Goal: Information Seeking & Learning: Learn about a topic

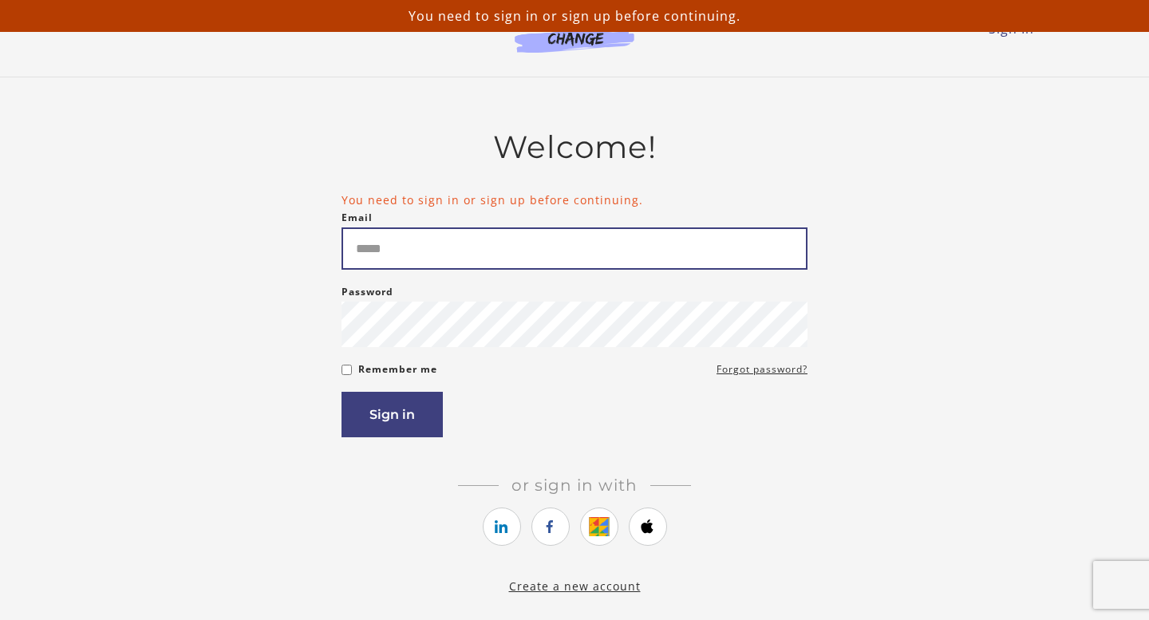
click at [389, 267] on input "Email" at bounding box center [575, 248] width 466 height 42
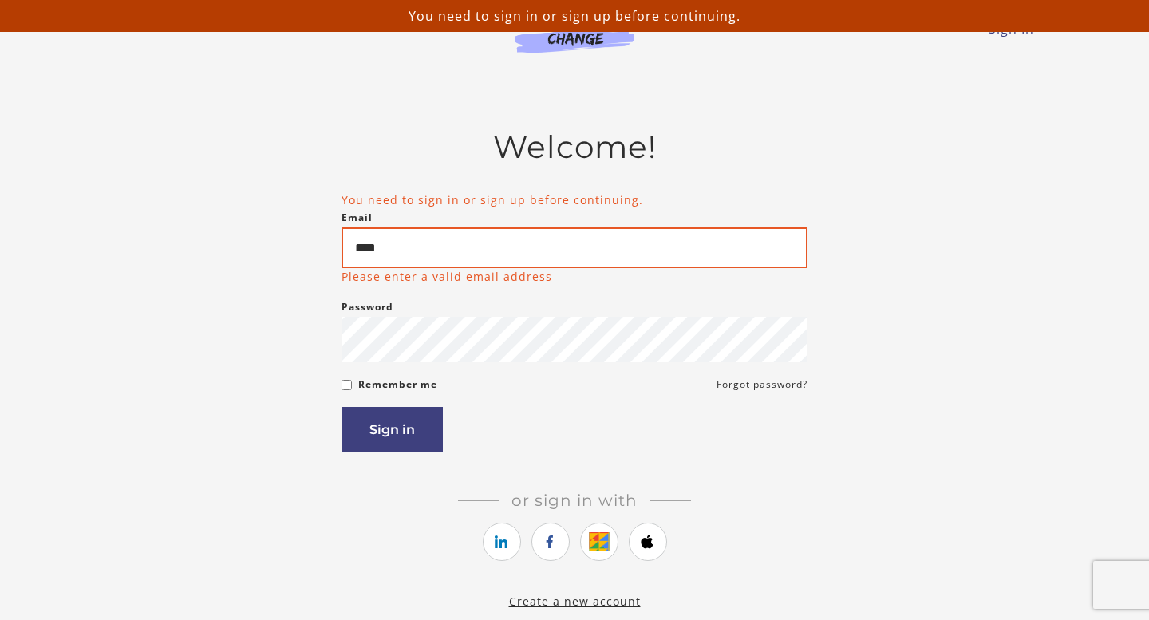
type input "**********"
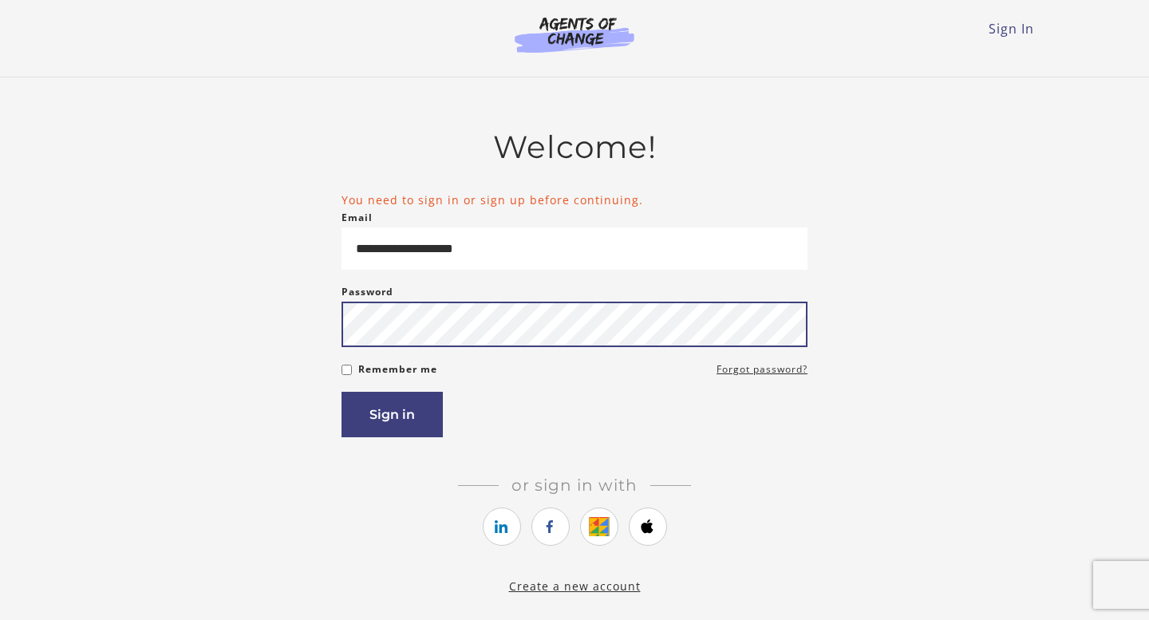
click at [342, 392] on button "Sign in" at bounding box center [392, 414] width 101 height 45
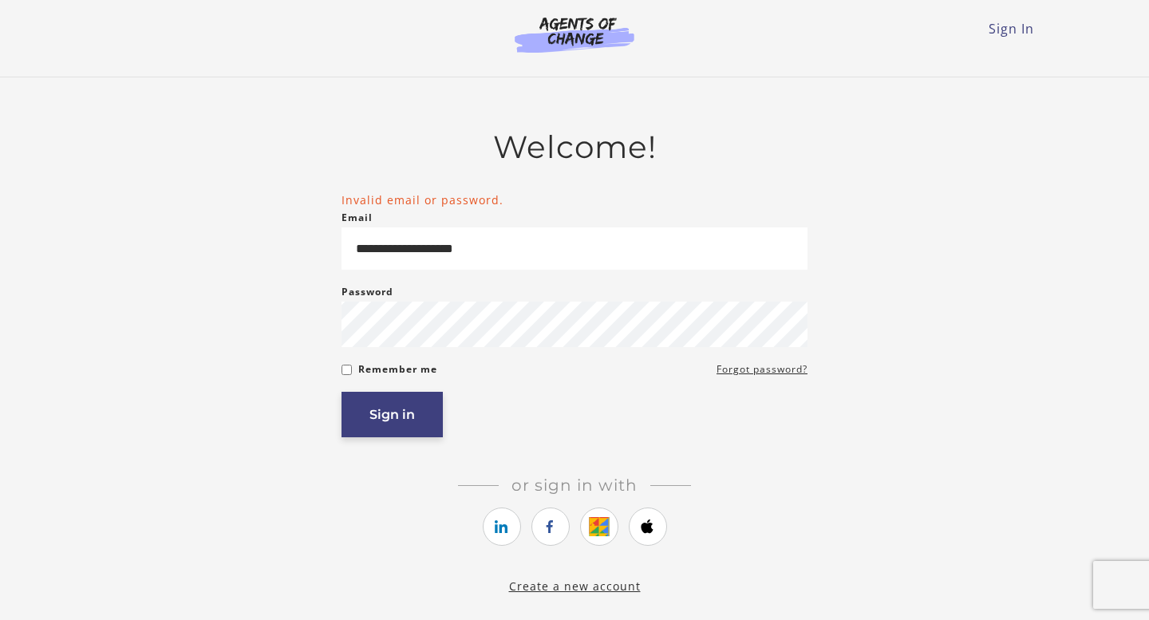
click at [365, 431] on button "Sign in" at bounding box center [392, 414] width 101 height 45
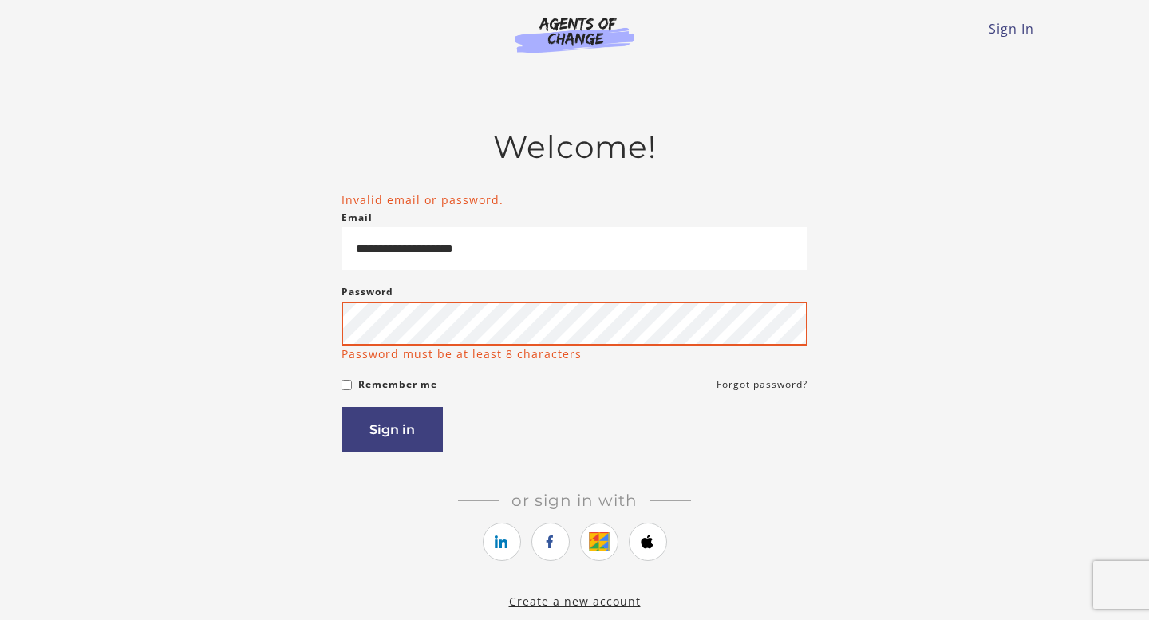
click at [342, 407] on button "Sign in" at bounding box center [392, 429] width 101 height 45
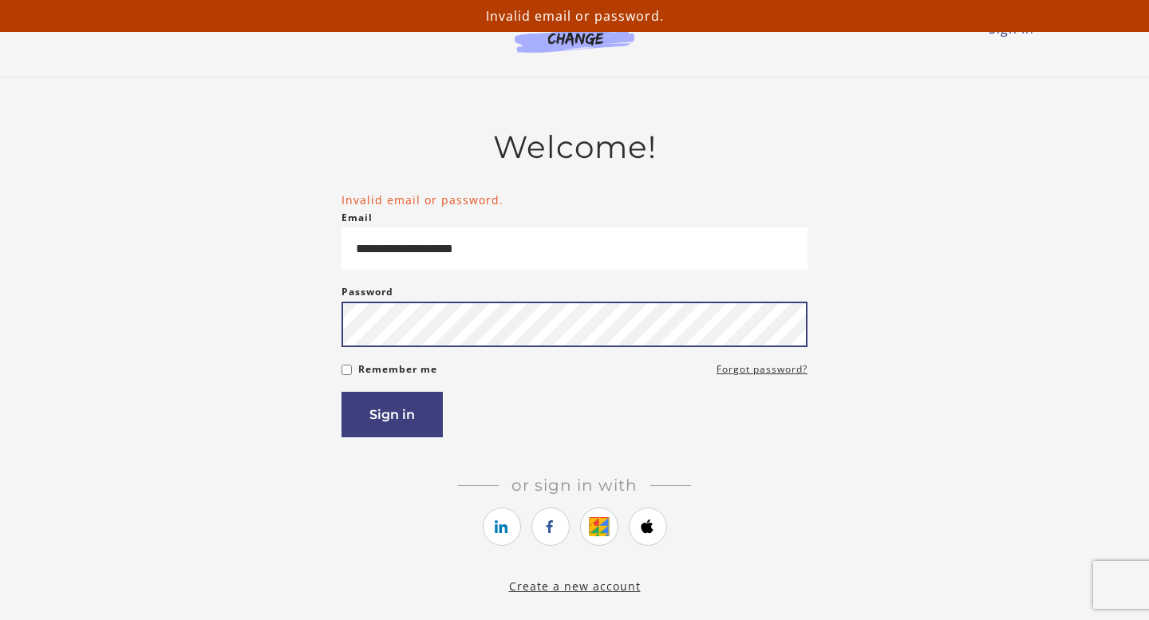
click at [342, 392] on button "Sign in" at bounding box center [392, 414] width 101 height 45
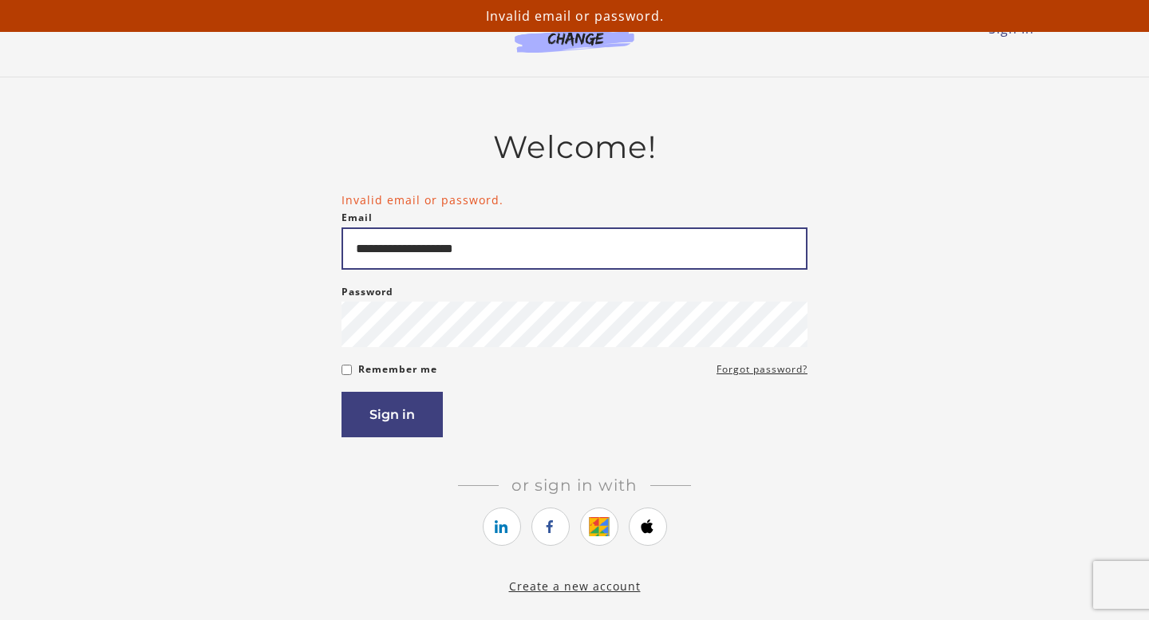
click at [437, 259] on input "**********" at bounding box center [575, 248] width 466 height 42
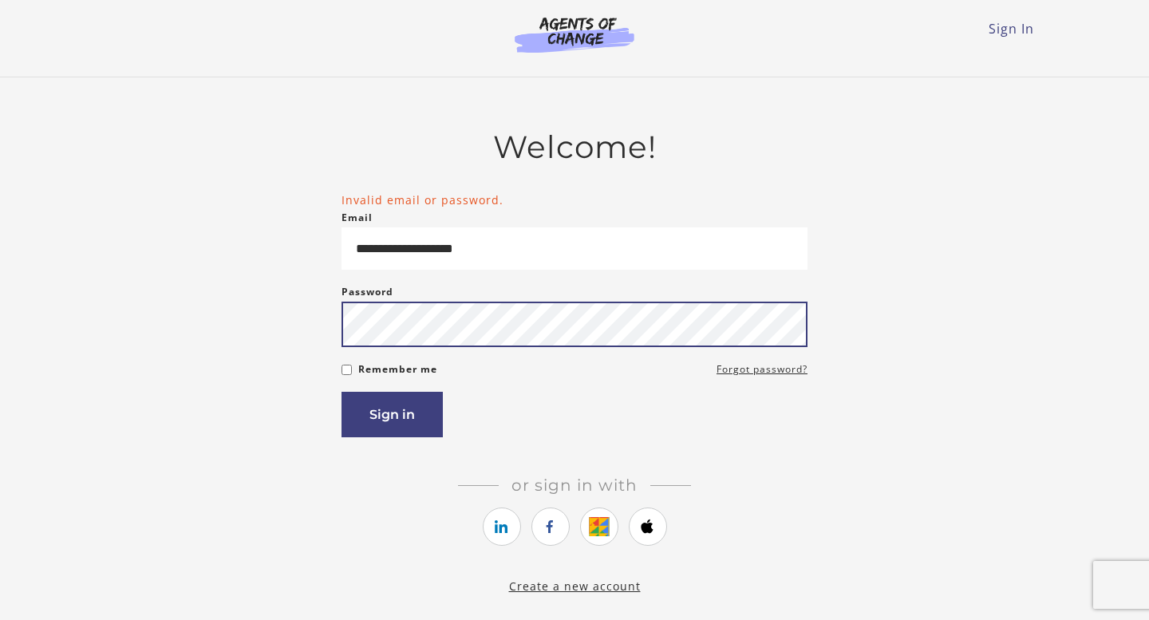
click at [342, 392] on button "Sign in" at bounding box center [392, 414] width 101 height 45
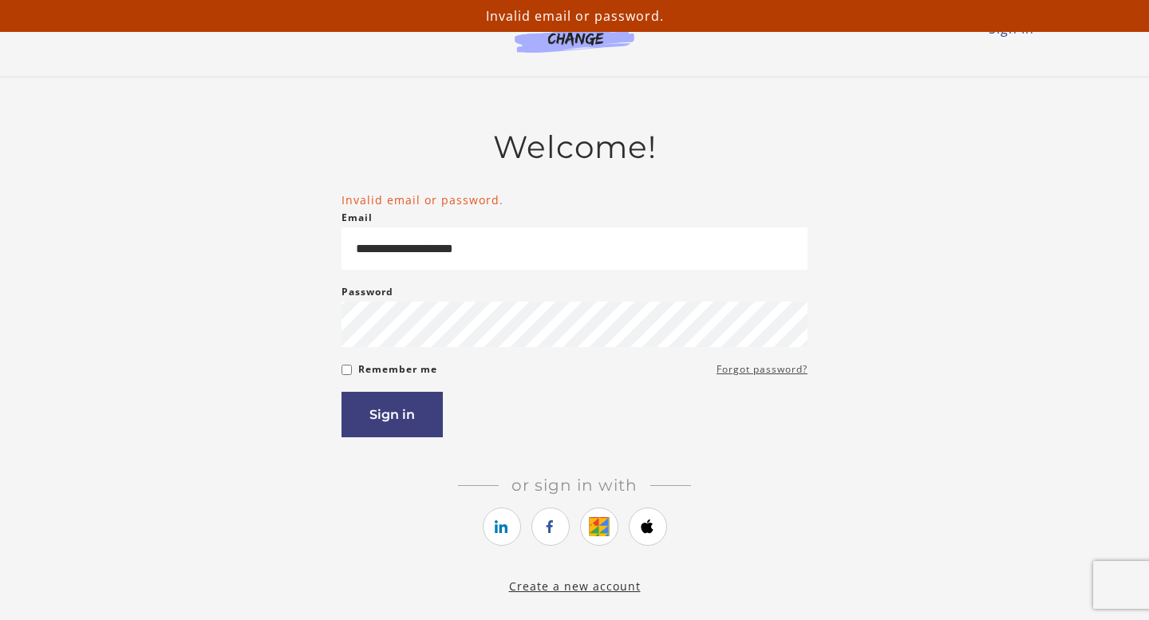
click at [769, 376] on link "Forgot password?" at bounding box center [762, 369] width 91 height 19
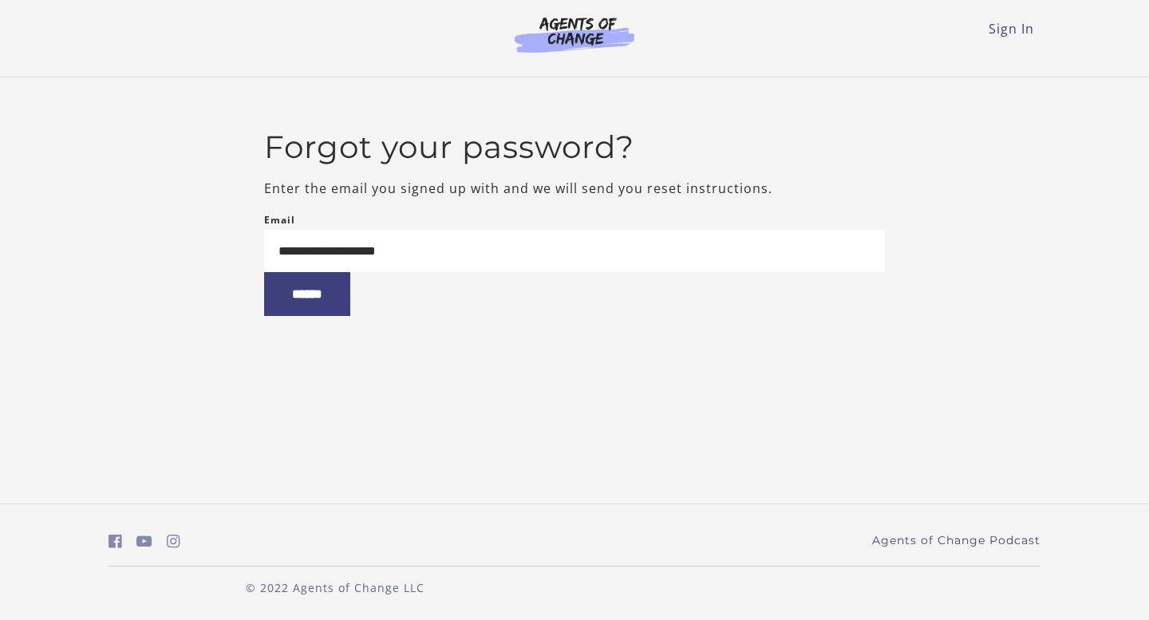
type input "**********"
click at [264, 272] on input "******" at bounding box center [307, 294] width 86 height 44
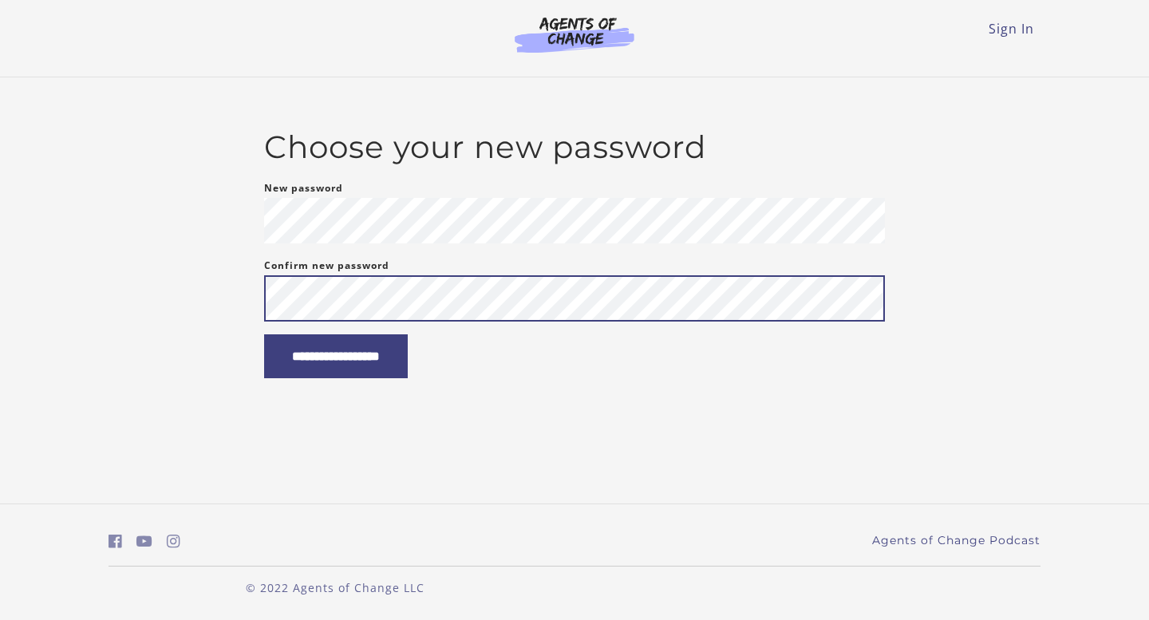
click at [264, 334] on input "**********" at bounding box center [336, 356] width 144 height 44
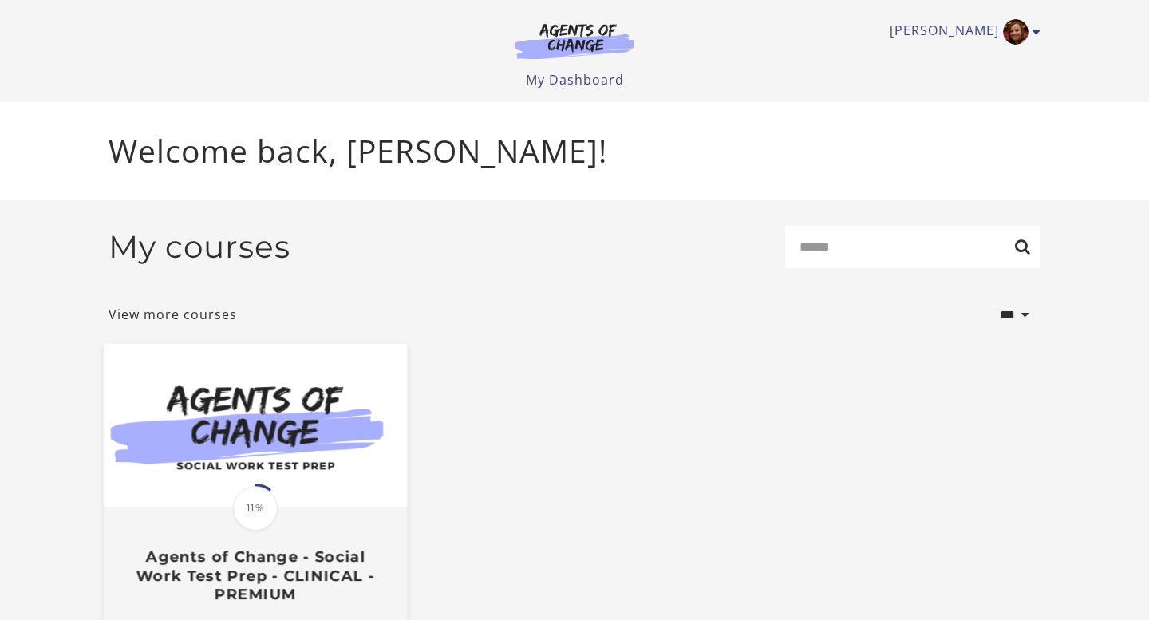
click at [261, 457] on img at bounding box center [255, 426] width 303 height 164
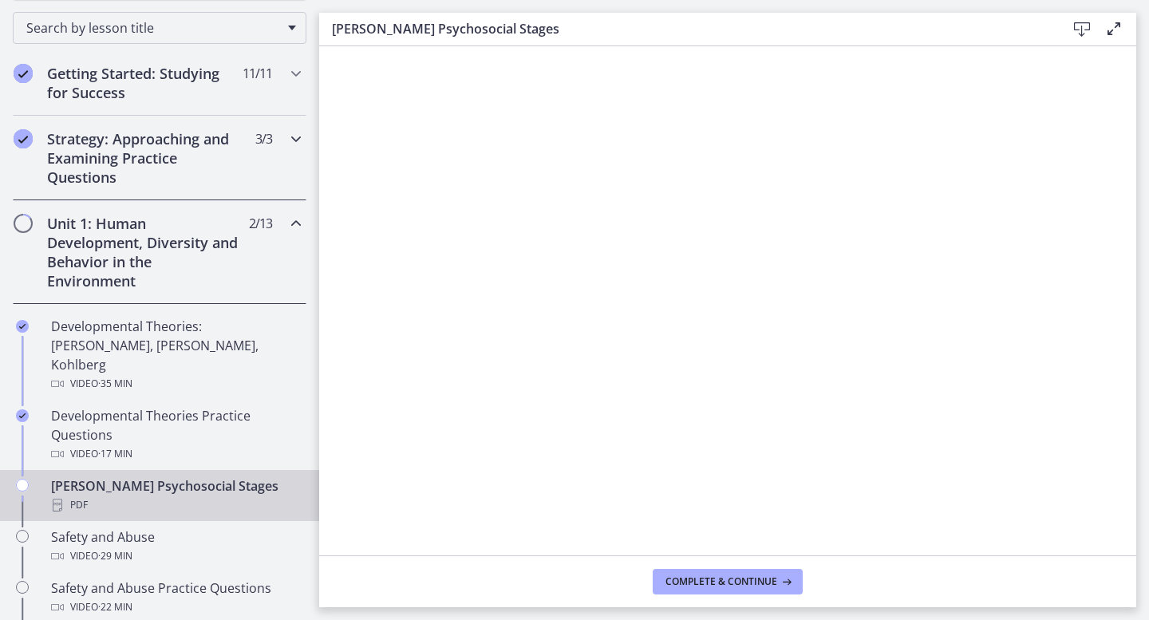
scroll to position [264, 0]
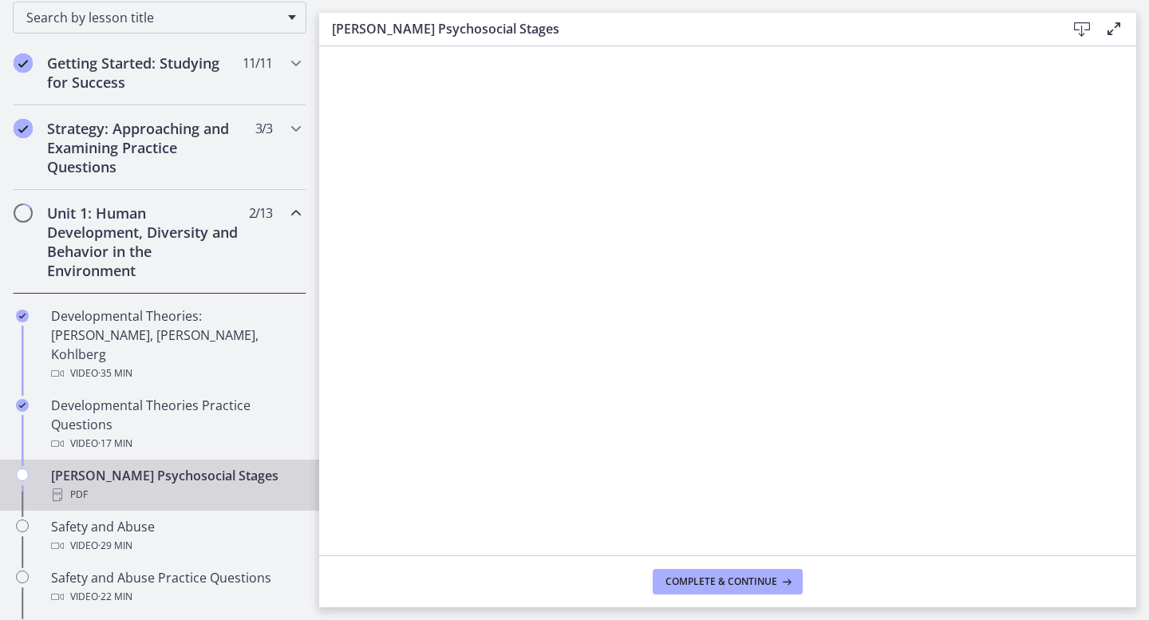
click at [1080, 30] on icon at bounding box center [1081, 29] width 19 height 19
click at [724, 590] on button "Complete & continue" at bounding box center [728, 582] width 150 height 26
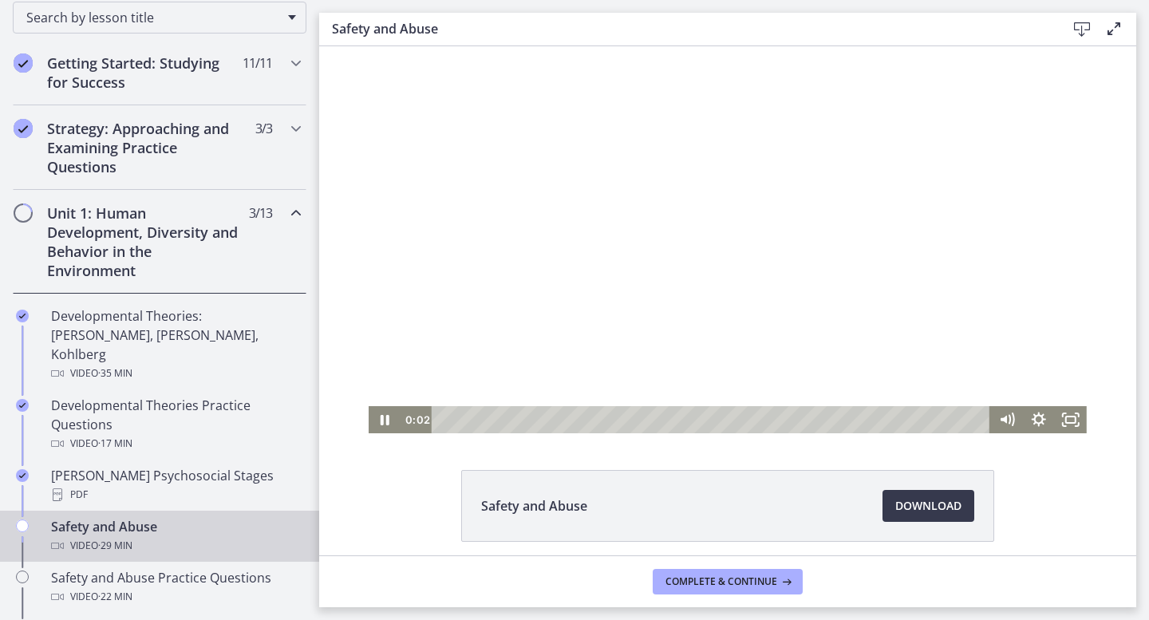
scroll to position [5, 0]
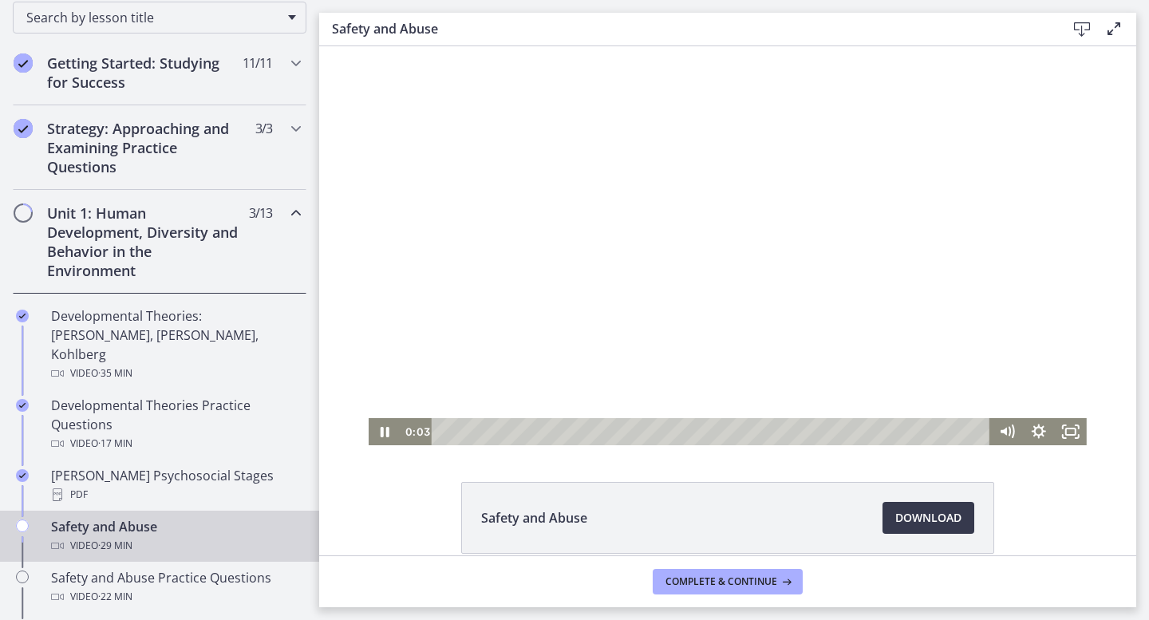
click at [789, 264] on div at bounding box center [728, 243] width 718 height 404
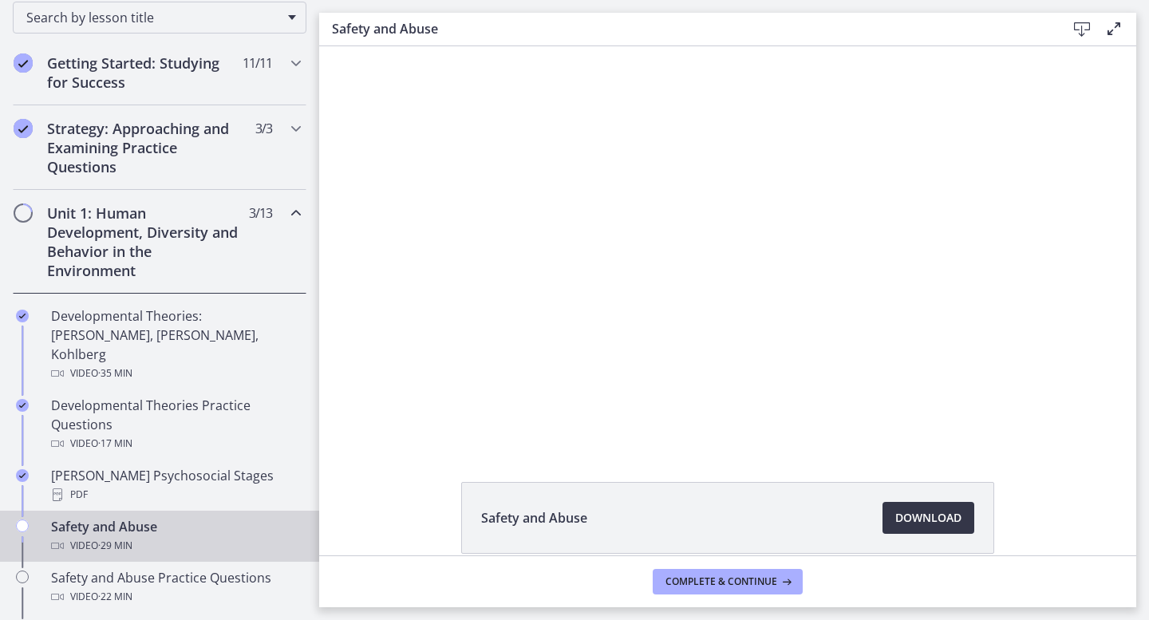
click at [944, 519] on span "Download Opens in a new window" at bounding box center [928, 517] width 66 height 19
click at [709, 587] on span "Complete & continue" at bounding box center [721, 581] width 112 height 13
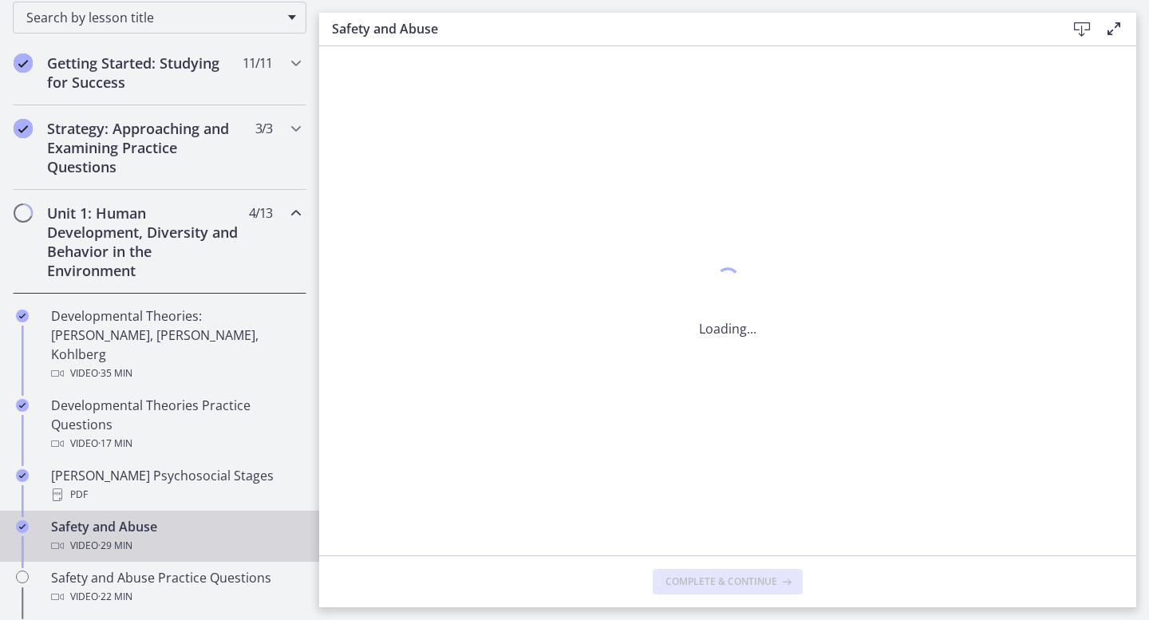
scroll to position [0, 0]
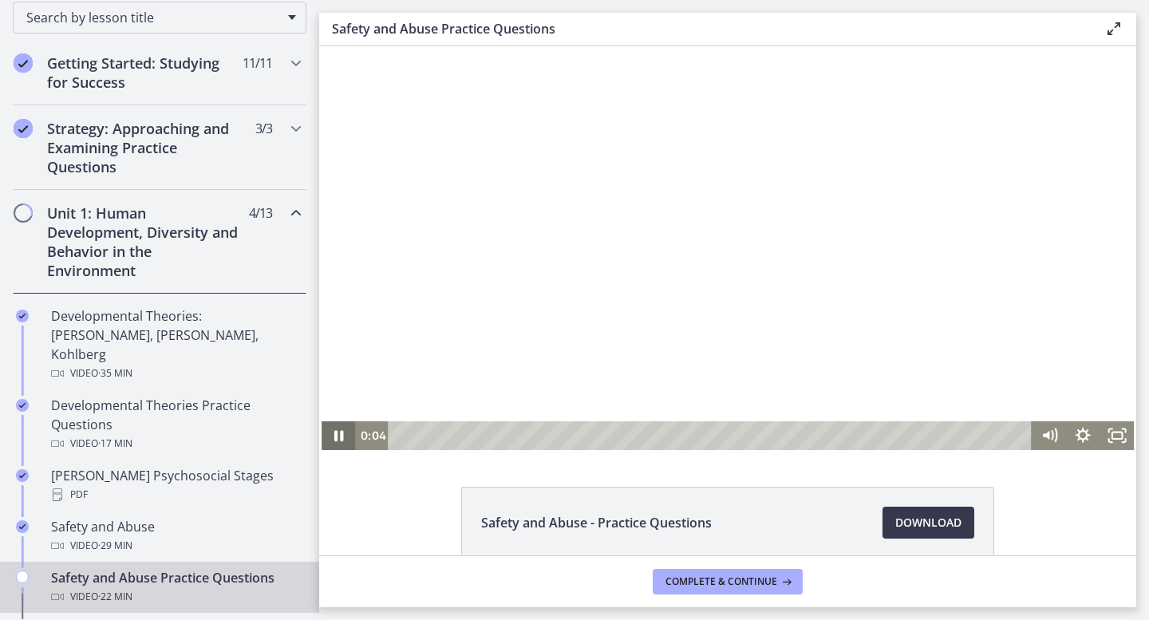
click at [351, 435] on icon "Pause" at bounding box center [339, 435] width 34 height 29
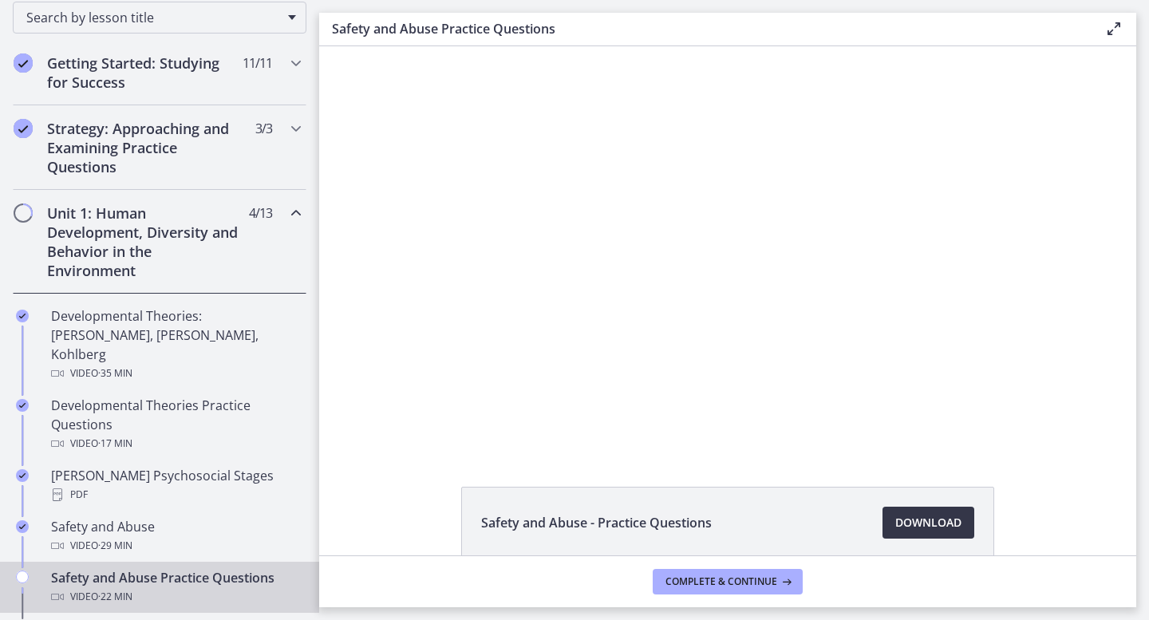
click at [902, 519] on span "Download Opens in a new window" at bounding box center [928, 522] width 66 height 19
click at [689, 579] on span "Complete & continue" at bounding box center [721, 581] width 112 height 13
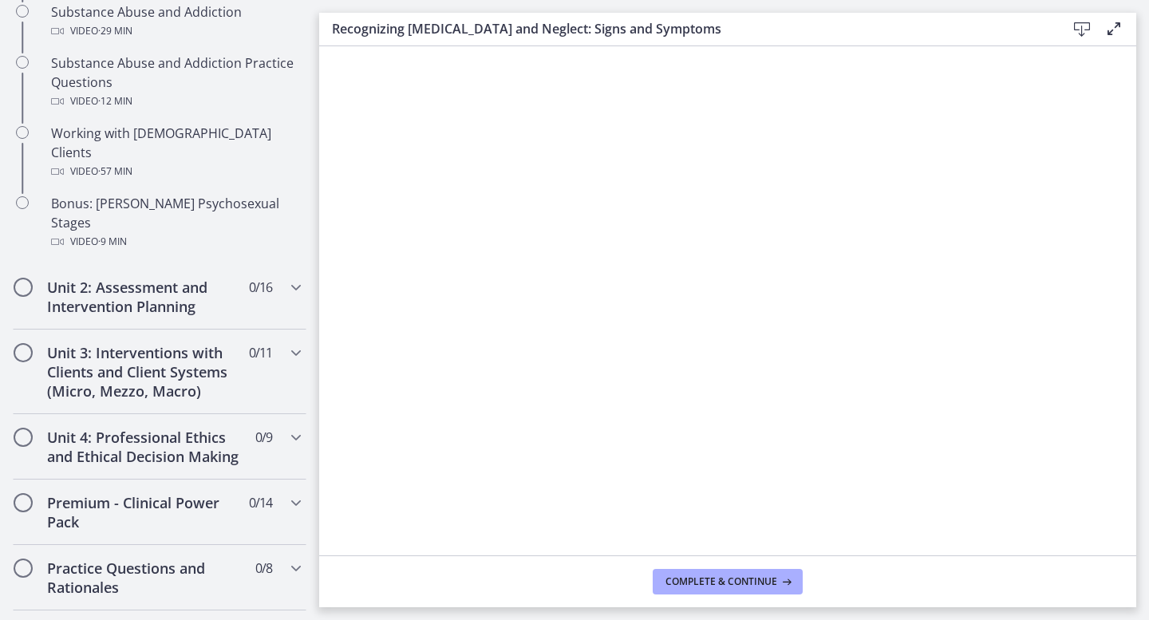
scroll to position [1143, 0]
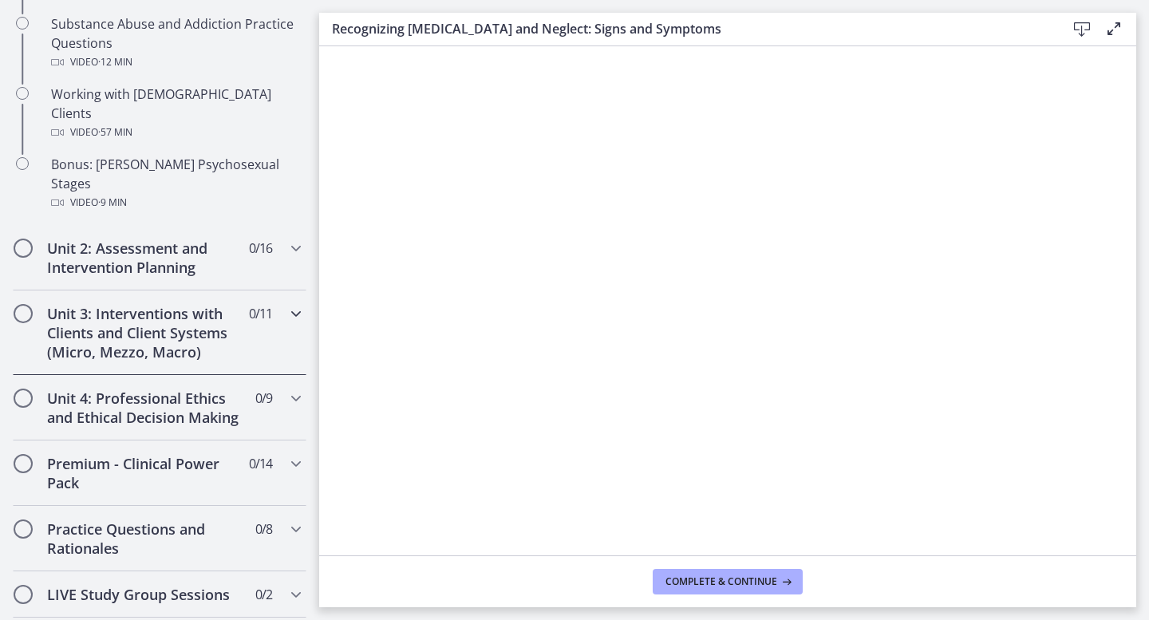
click at [189, 304] on h2 "Unit 3: Interventions with Clients and Client Systems (Micro, Mezzo, Macro)" at bounding box center [144, 332] width 195 height 57
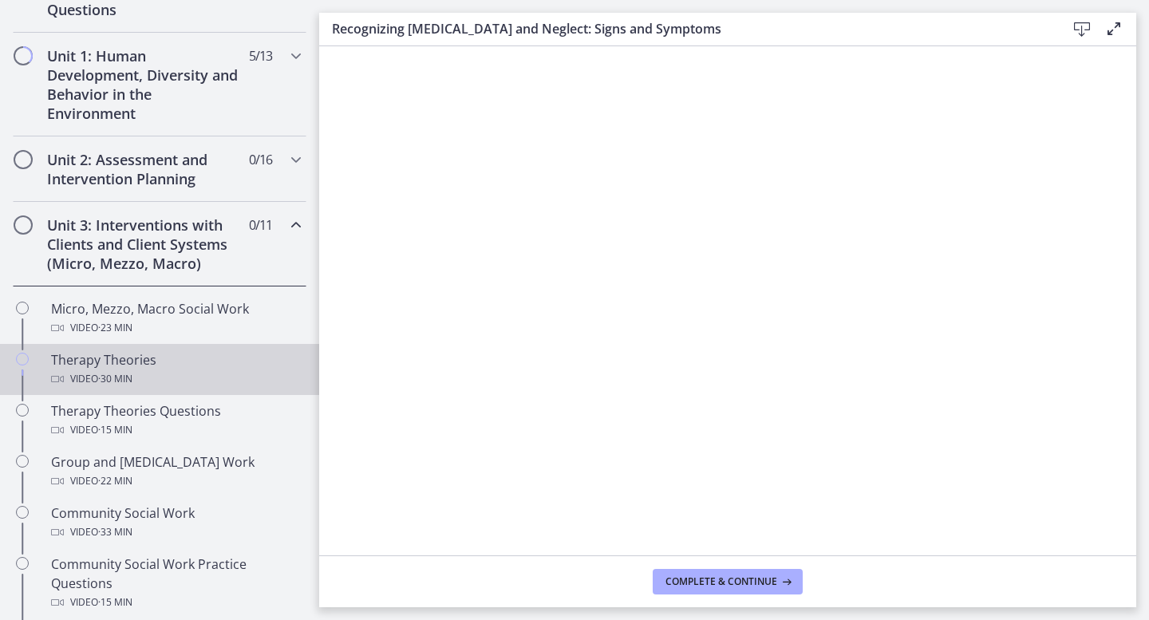
scroll to position [417, 0]
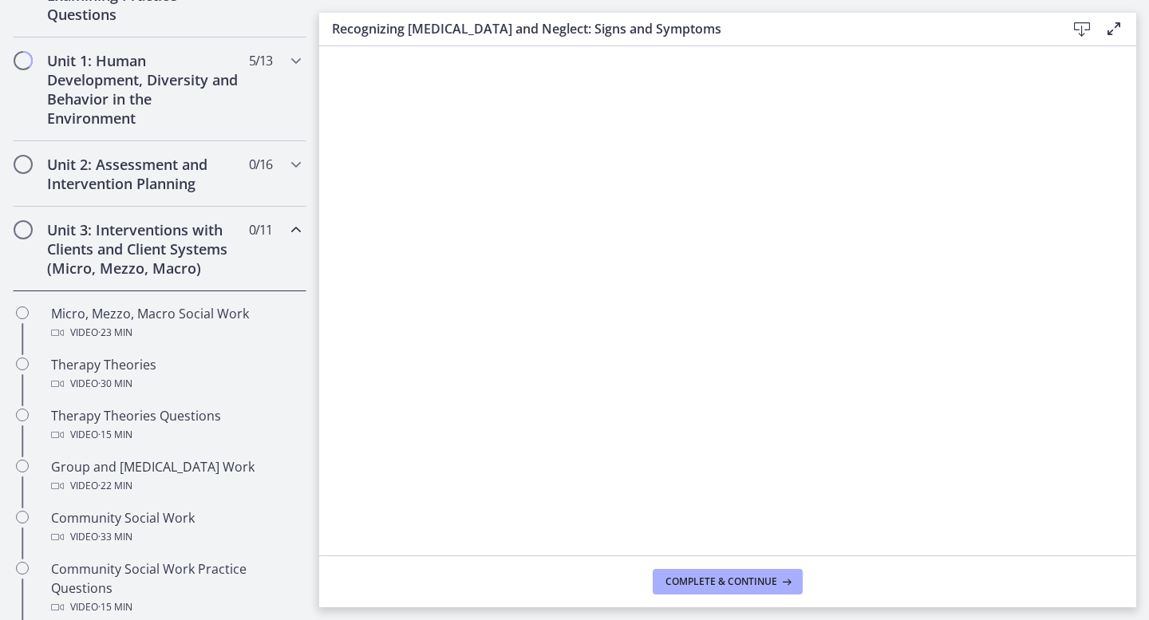
click at [166, 256] on h2 "Unit 3: Interventions with Clients and Client Systems (Micro, Mezzo, Macro)" at bounding box center [144, 248] width 195 height 57
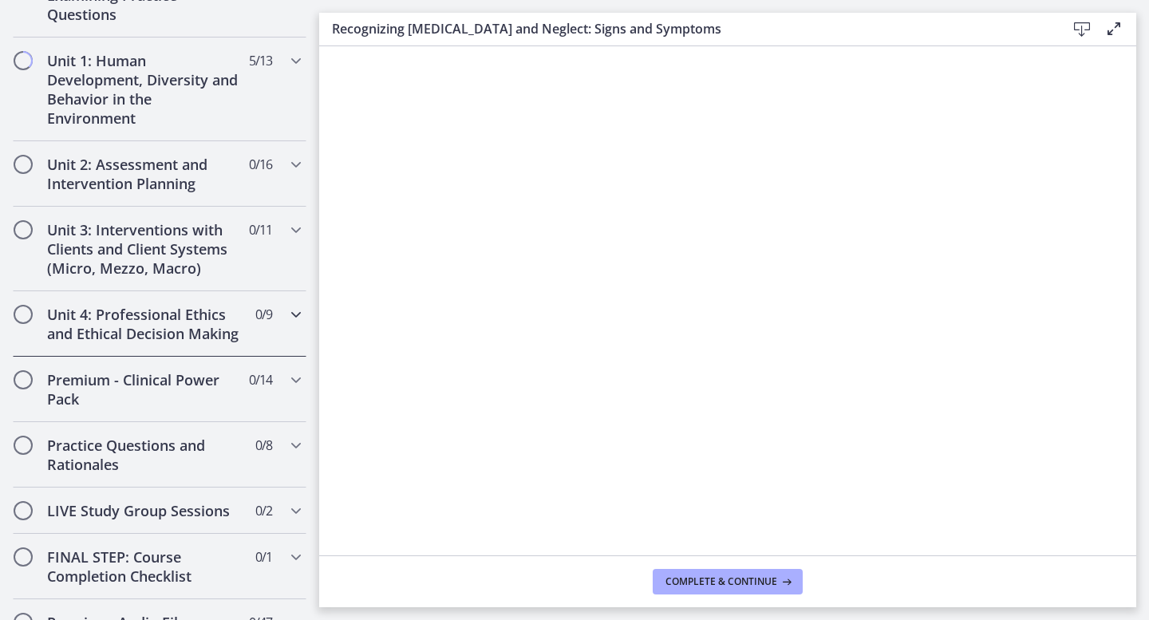
click at [168, 310] on h2 "Unit 4: Professional Ethics and Ethical Decision Making" at bounding box center [144, 324] width 195 height 38
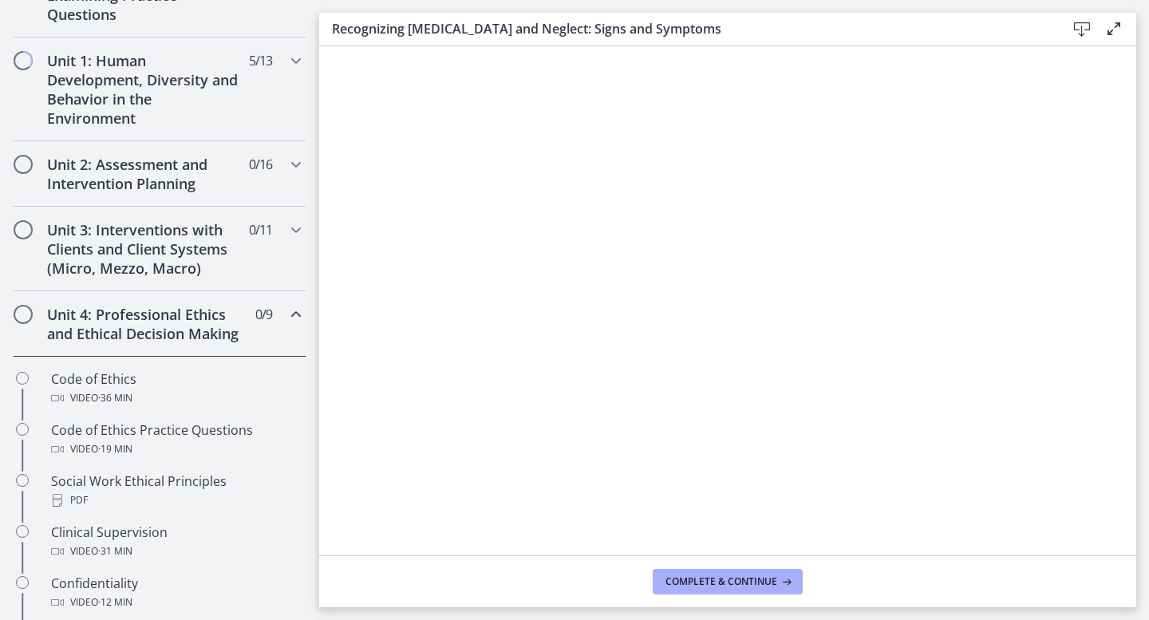
click at [168, 310] on h2 "Unit 4: Professional Ethics and Ethical Decision Making" at bounding box center [144, 324] width 195 height 38
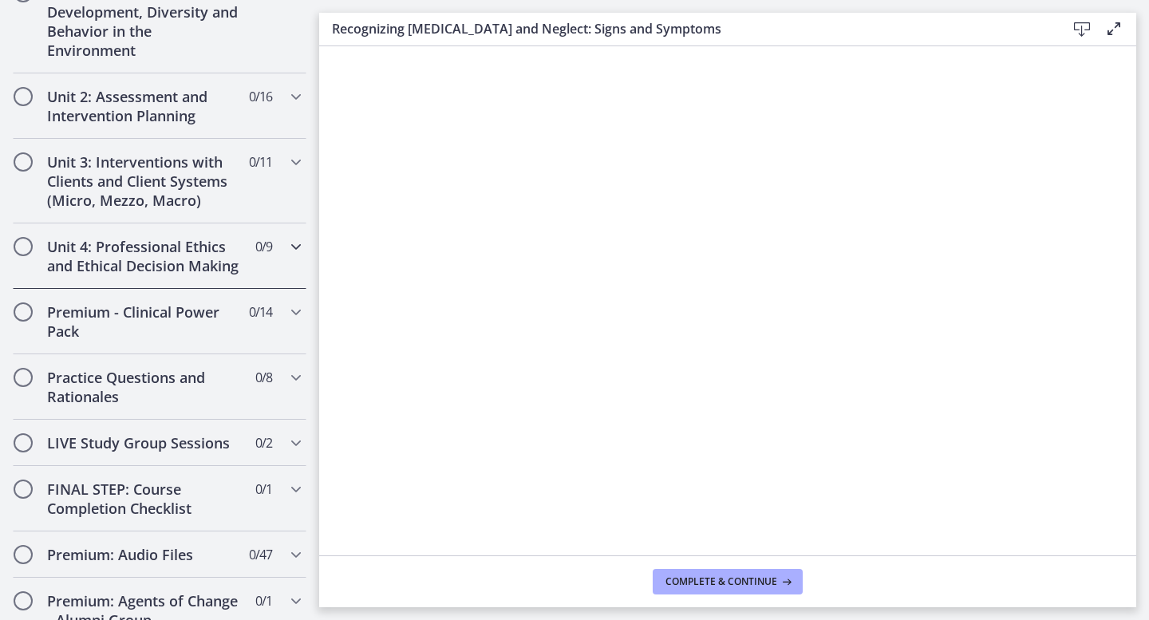
scroll to position [488, 0]
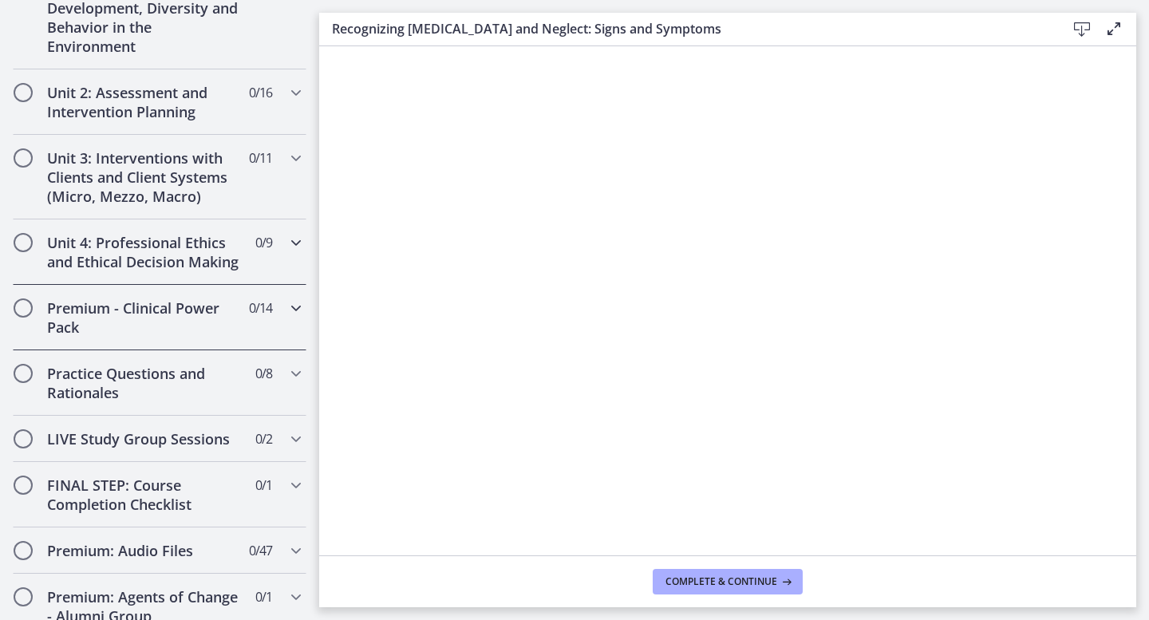
click at [168, 310] on h2 "Premium - Clinical Power Pack" at bounding box center [144, 317] width 195 height 38
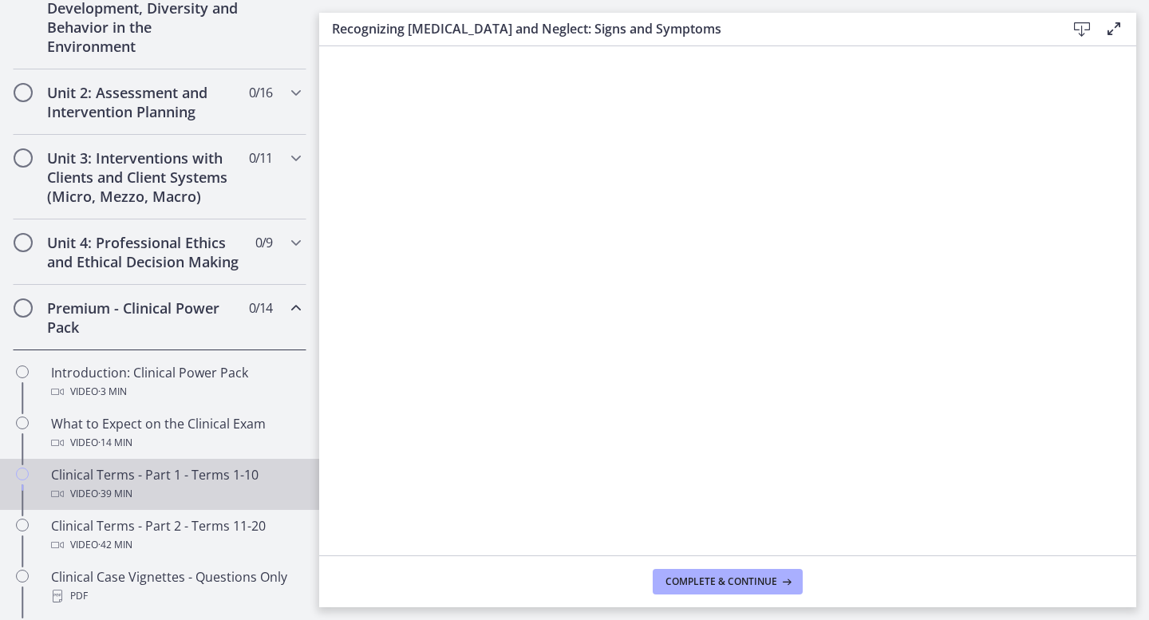
click at [143, 468] on div "Clinical Terms - Part 1 - Terms 1-10 Video · 39 min" at bounding box center [175, 484] width 249 height 38
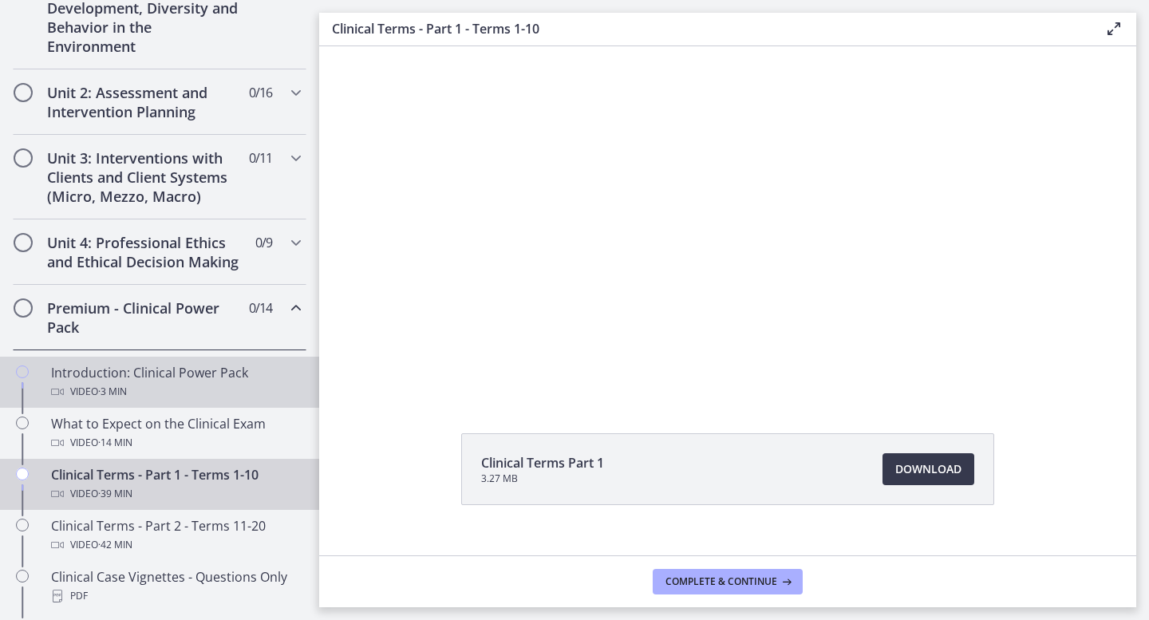
scroll to position [53, 0]
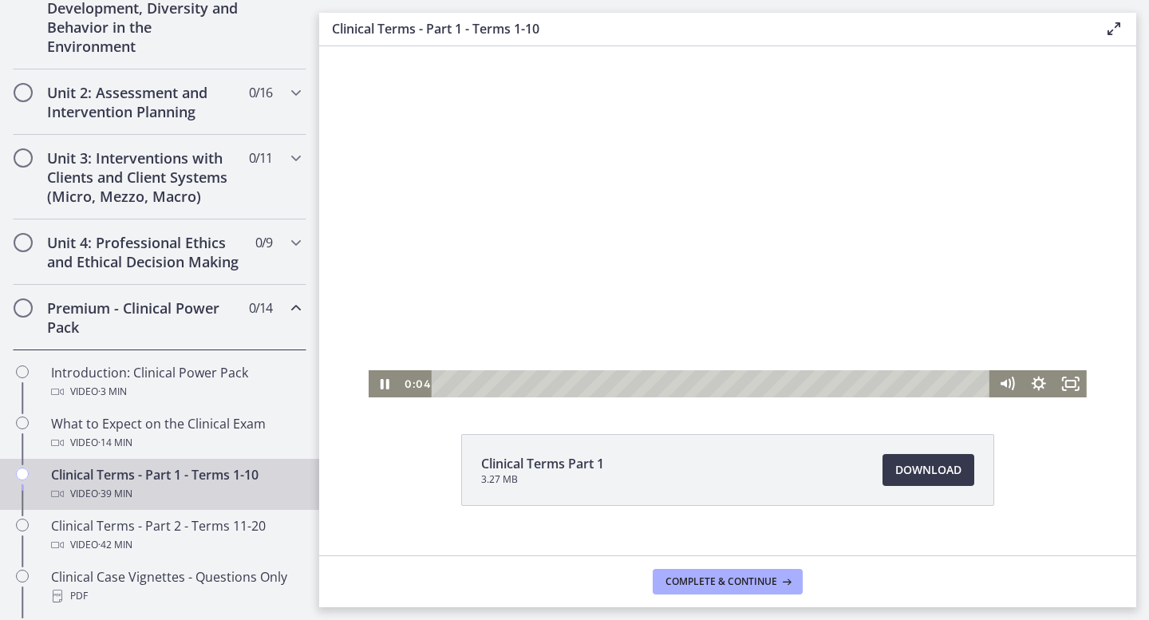
click at [743, 278] on div at bounding box center [728, 196] width 718 height 404
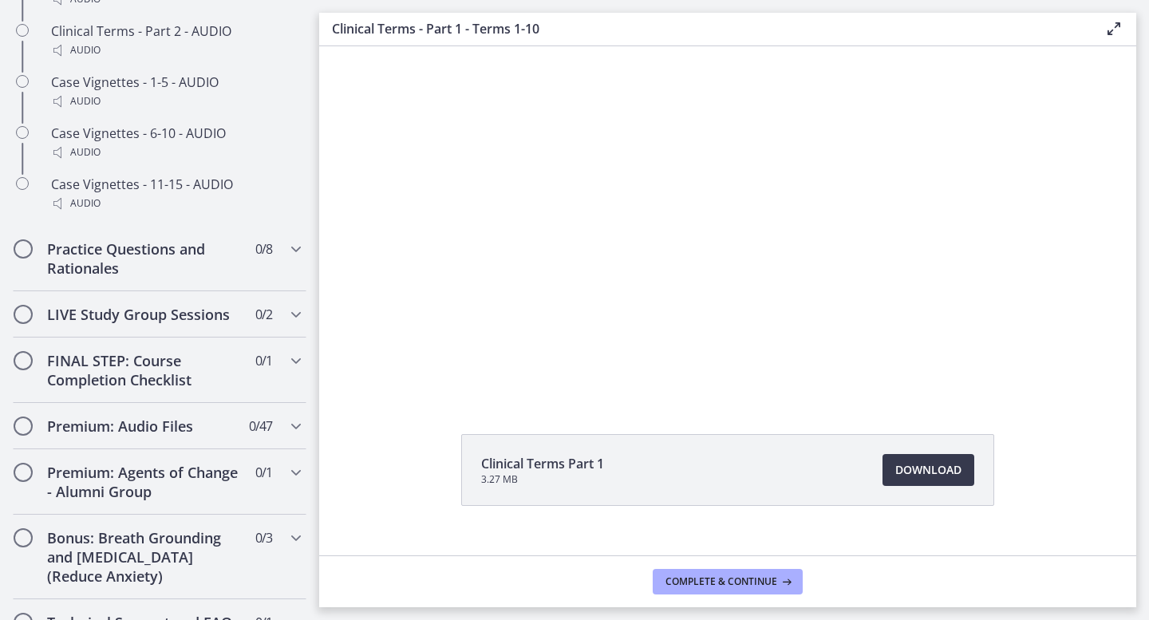
scroll to position [1418, 0]
click at [255, 249] on span "0 / 8 Completed" at bounding box center [263, 248] width 17 height 19
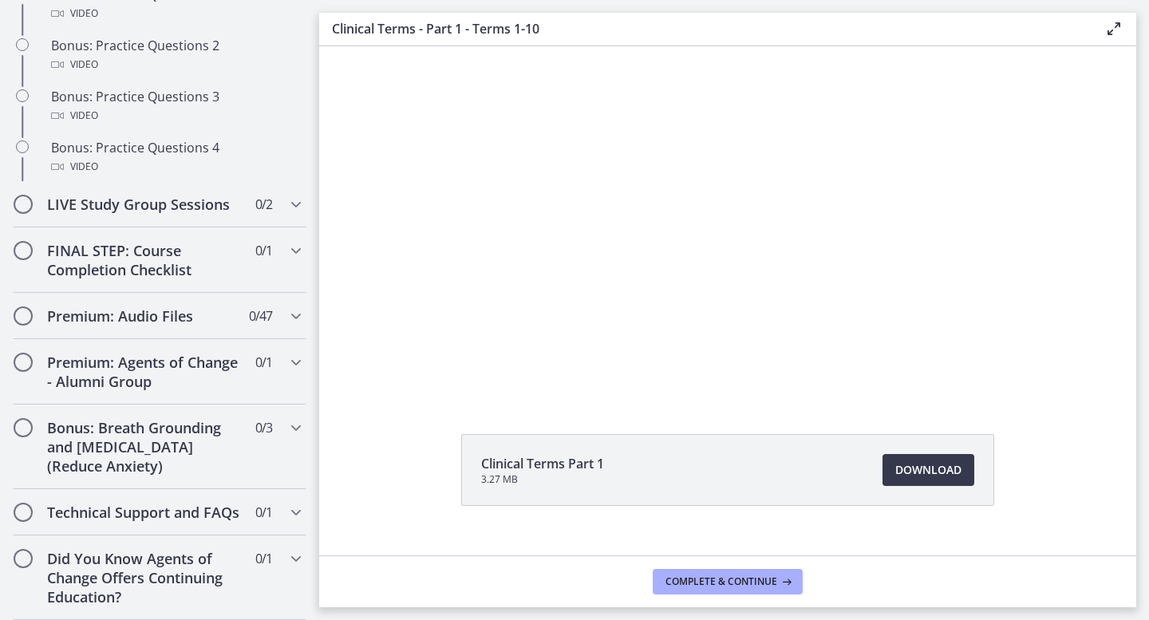
scroll to position [891, 0]
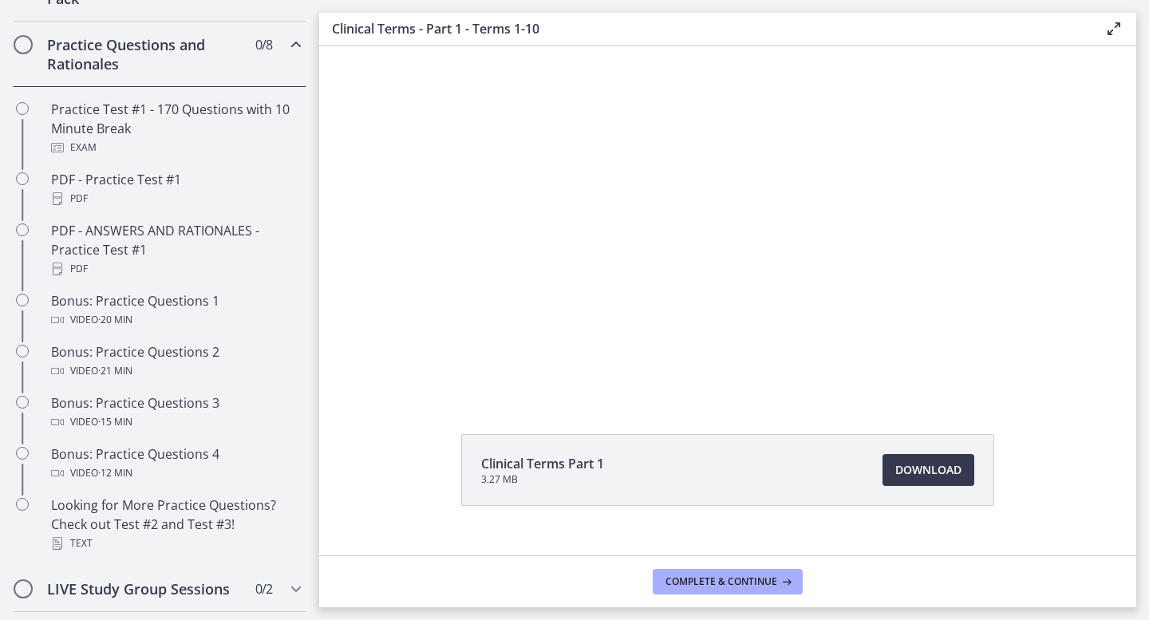
click at [211, 65] on h2 "Practice Questions and Rationales" at bounding box center [144, 54] width 195 height 38
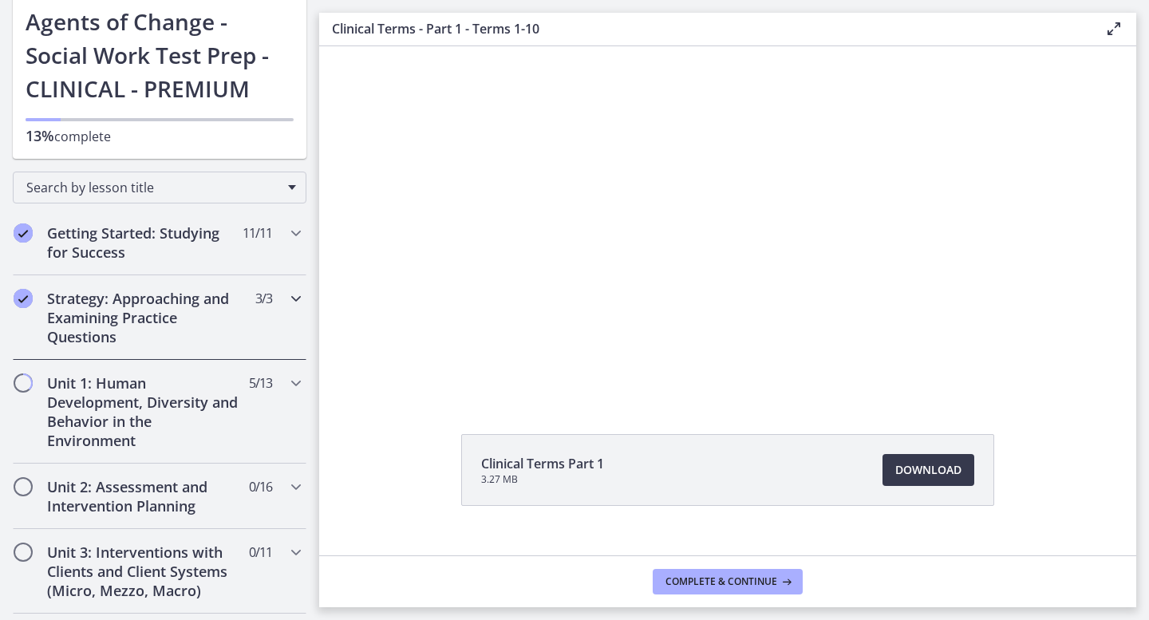
scroll to position [93, 0]
click at [209, 331] on h2 "Strategy: Approaching and Examining Practice Questions" at bounding box center [144, 318] width 195 height 57
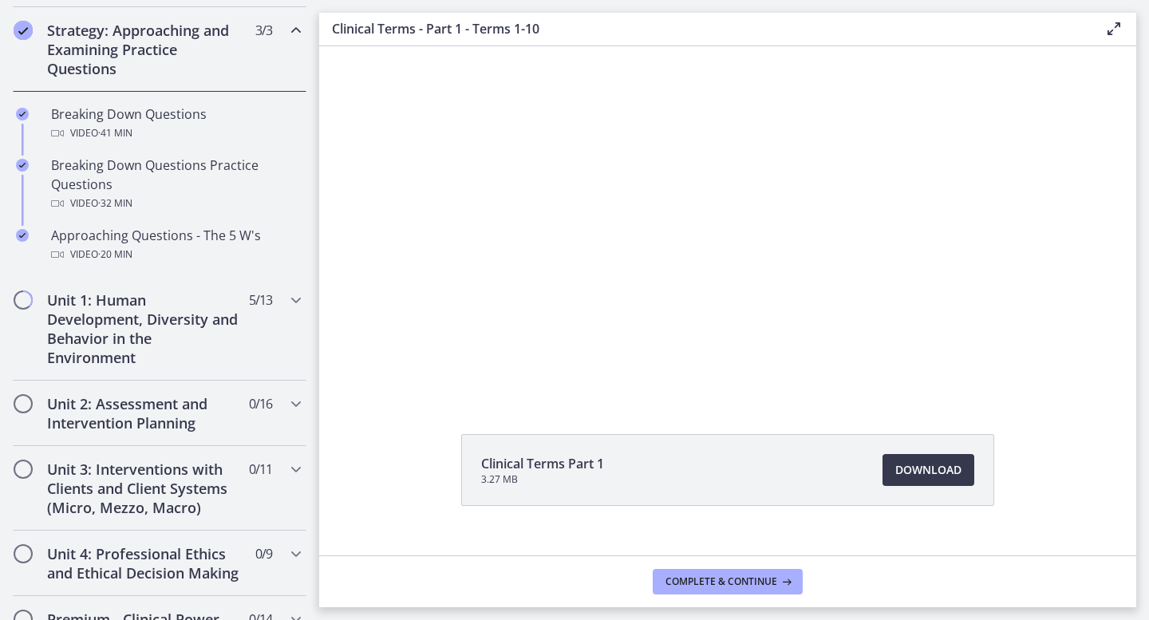
scroll to position [373, 0]
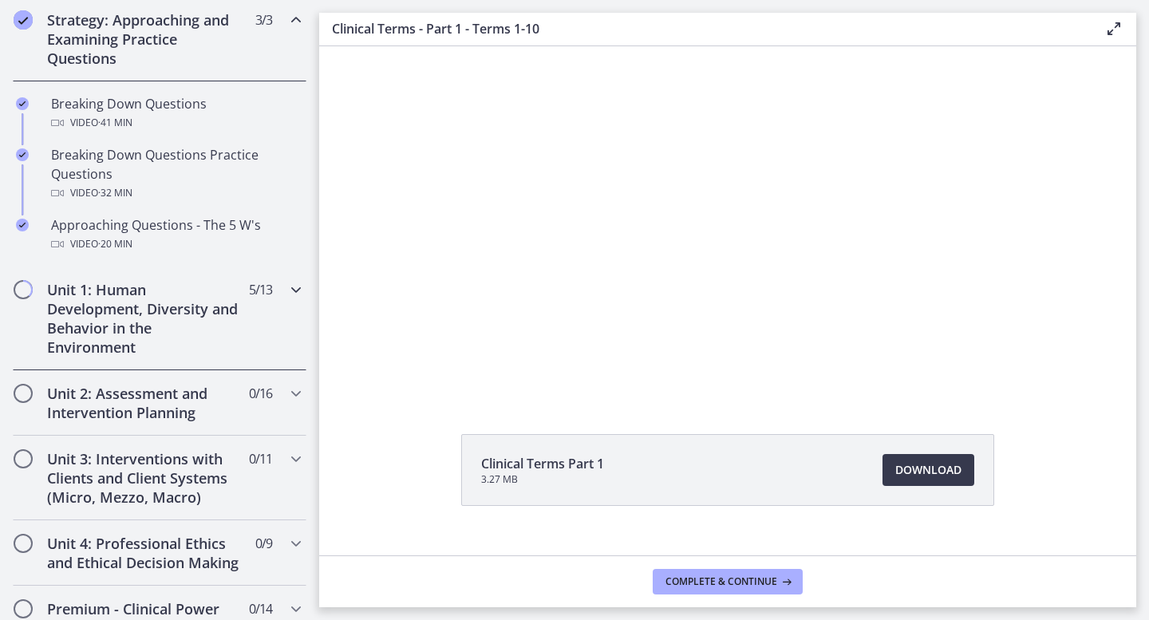
click at [194, 328] on h2 "Unit 1: Human Development, Diversity and Behavior in the Environment" at bounding box center [144, 318] width 195 height 77
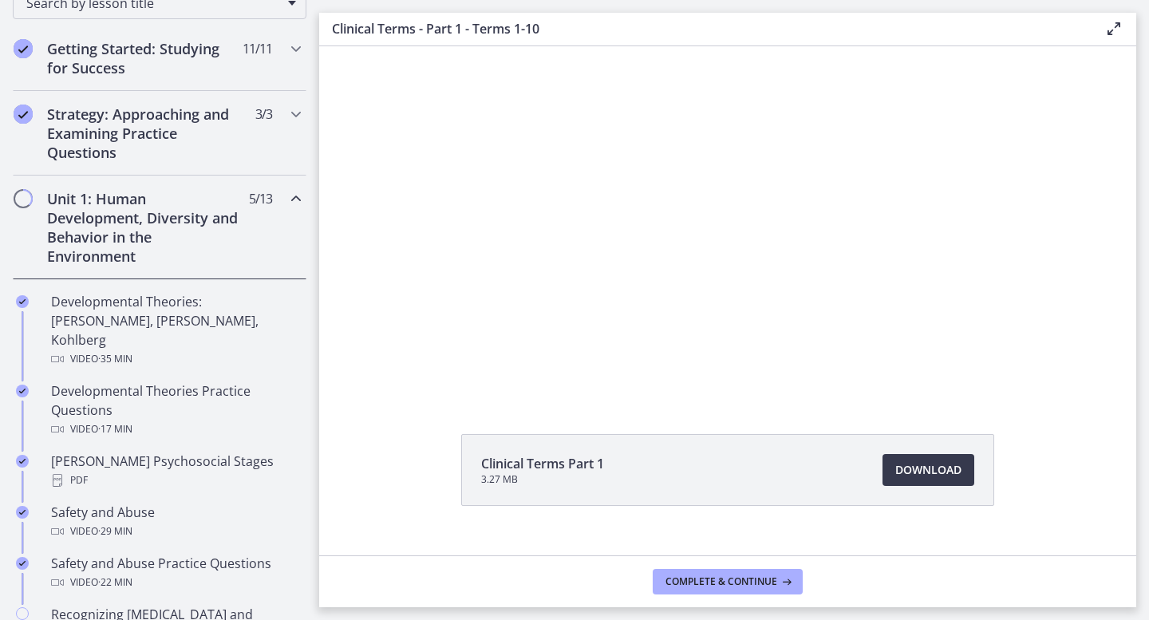
scroll to position [239, 0]
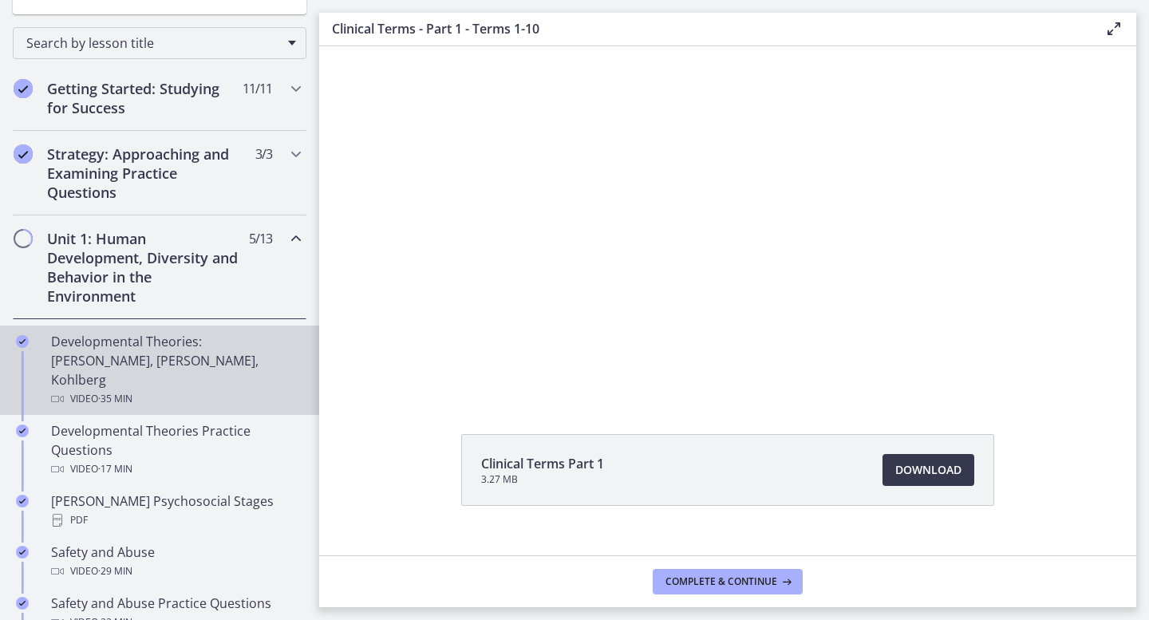
click at [211, 353] on div "Developmental Theories: [PERSON_NAME], [PERSON_NAME], Kohlberg Video · 35 min" at bounding box center [175, 370] width 249 height 77
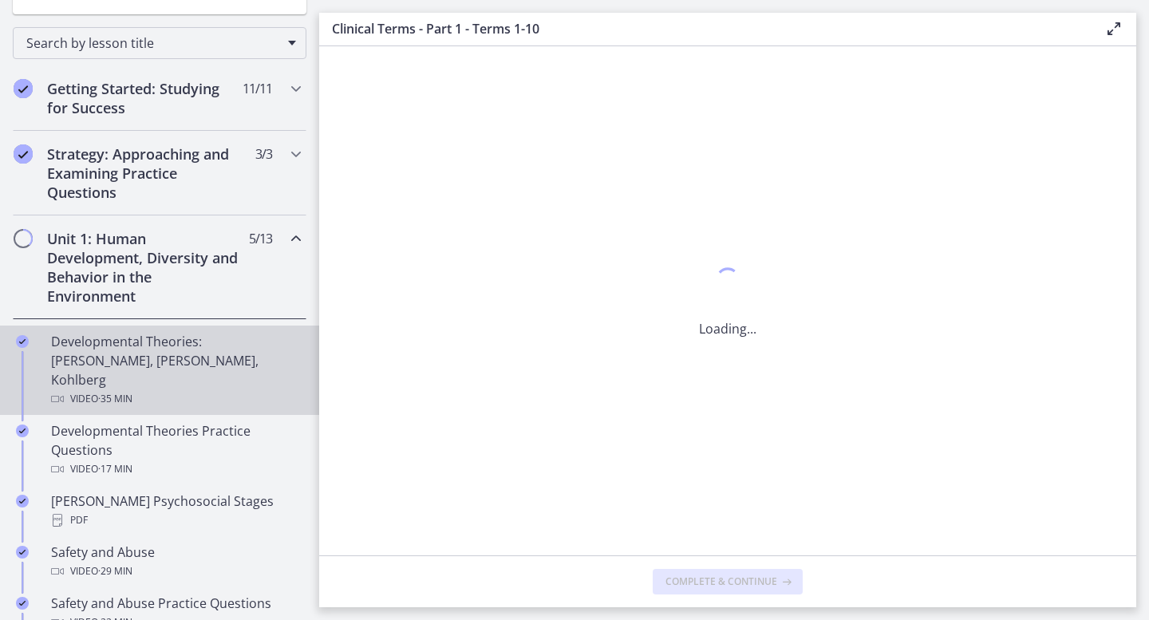
scroll to position [0, 0]
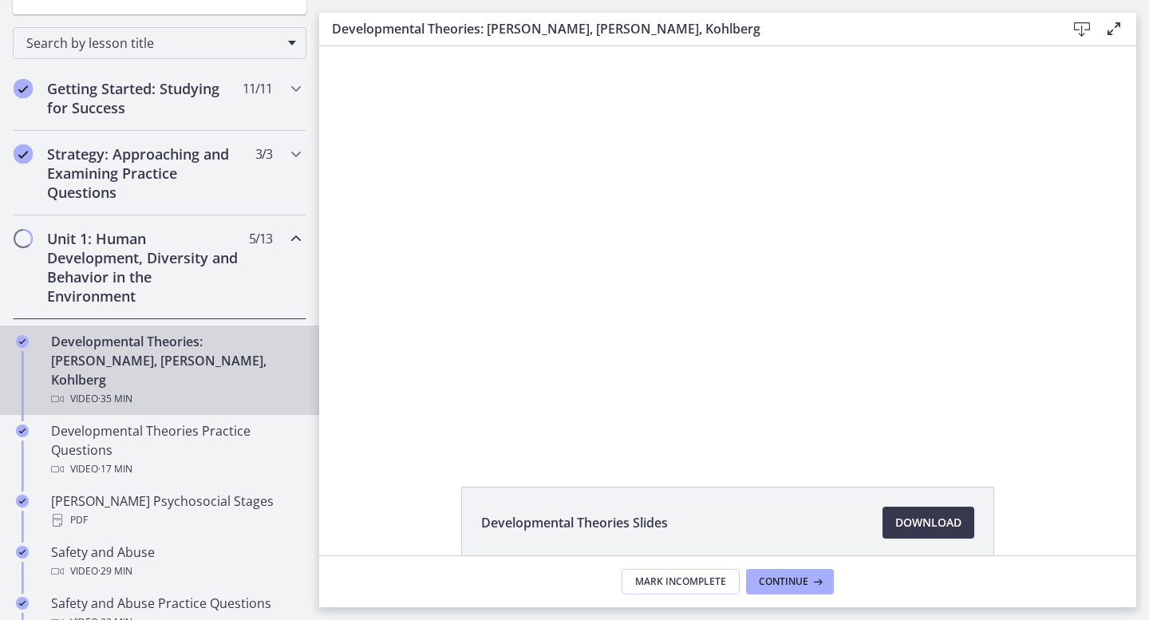
click at [229, 350] on div "Developmental Theories: [PERSON_NAME], [PERSON_NAME], Kohlberg Video · 35 min" at bounding box center [175, 370] width 249 height 77
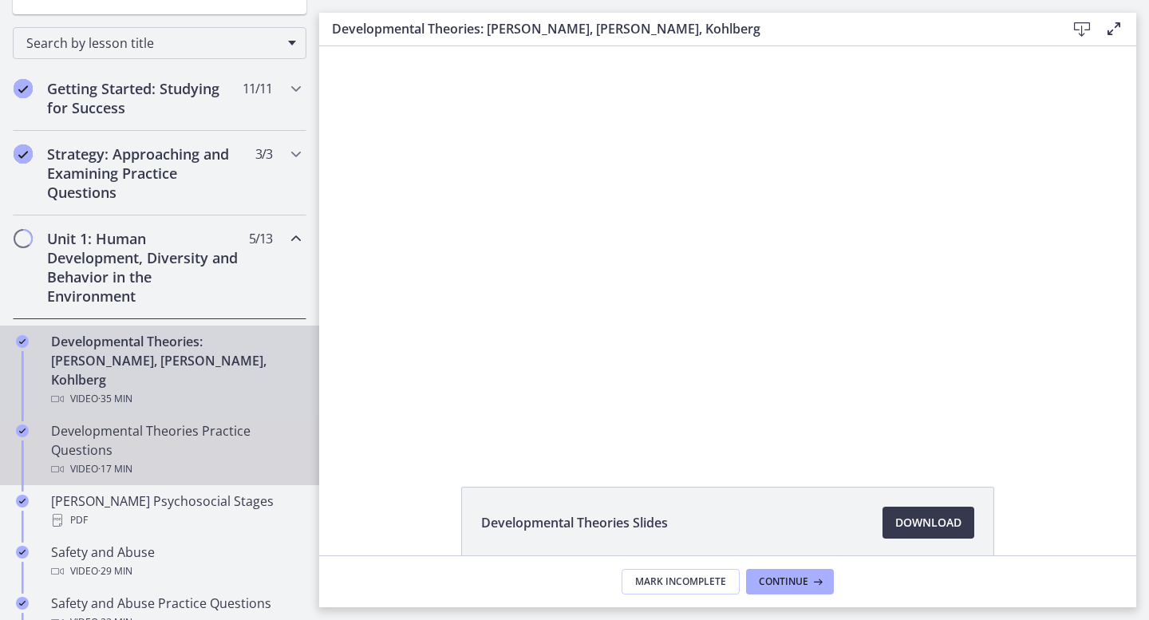
click at [184, 421] on div "Developmental Theories Practice Questions Video · 17 min" at bounding box center [175, 449] width 249 height 57
click at [200, 366] on div "Developmental Theories: [PERSON_NAME], [PERSON_NAME], Kohlberg Video · 35 min" at bounding box center [175, 370] width 249 height 77
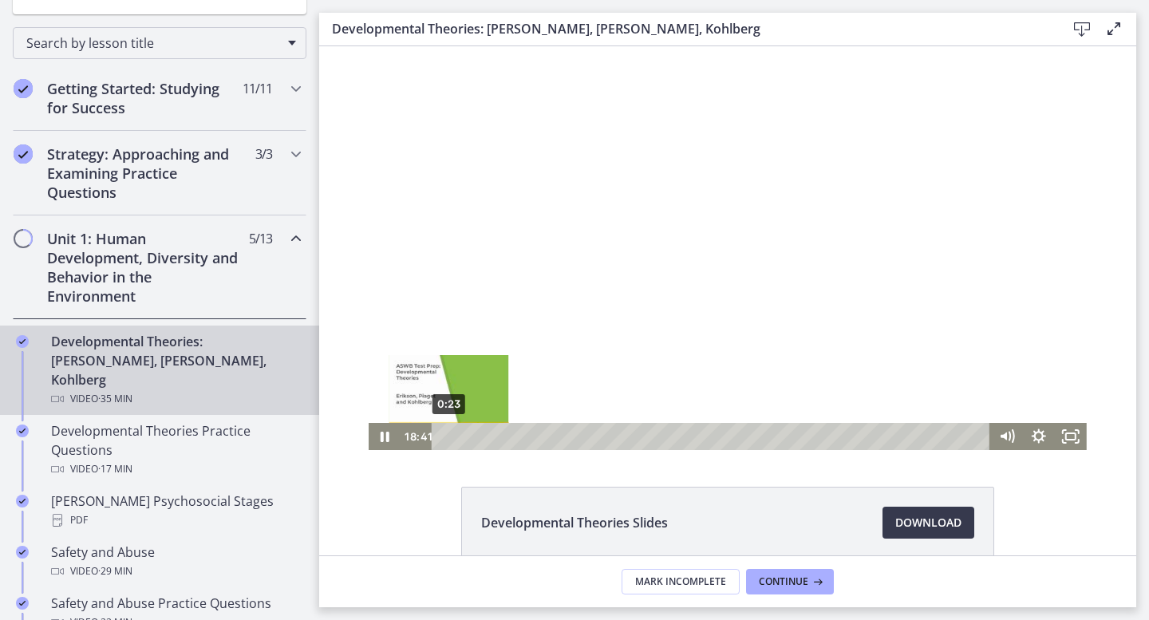
click at [449, 436] on div "0:23" at bounding box center [712, 436] width 539 height 27
click at [392, 440] on icon "Pause" at bounding box center [385, 436] width 32 height 27
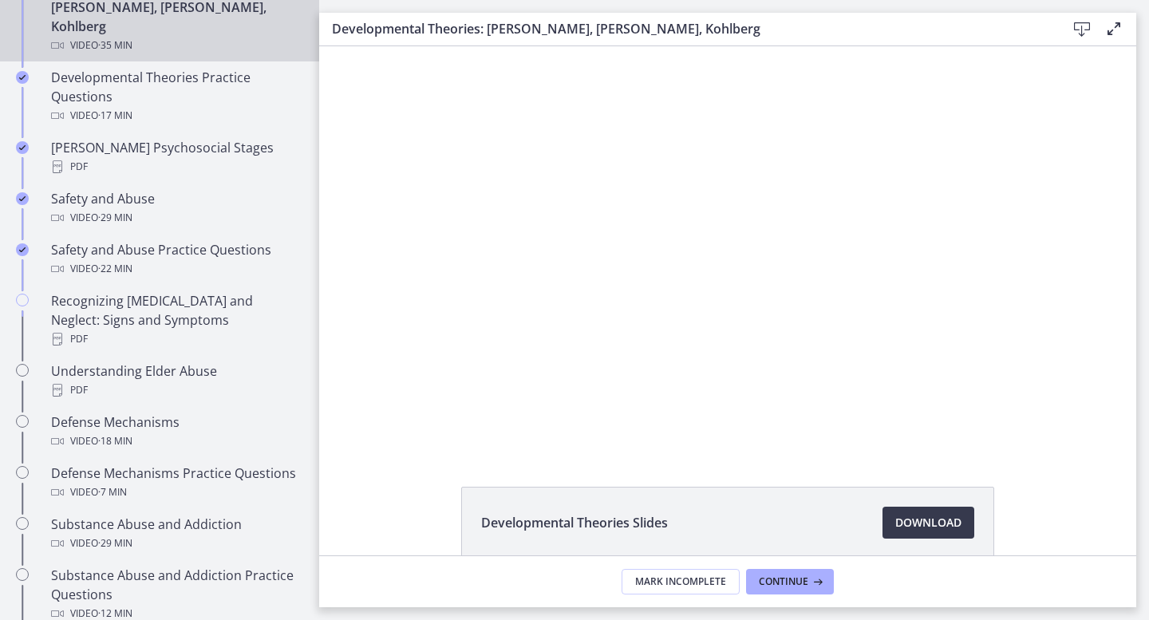
scroll to position [586, 0]
